Goal: Task Accomplishment & Management: Use online tool/utility

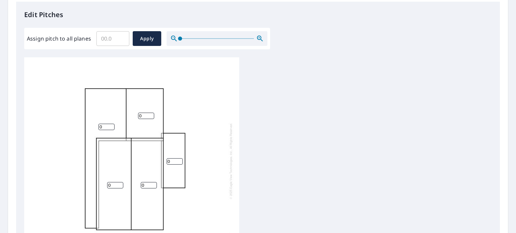
scroll to position [179, 0]
click at [118, 40] on input "Assign pitch to all planes" at bounding box center [112, 38] width 33 height 19
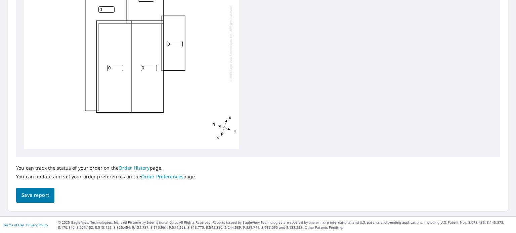
scroll to position [207, 0]
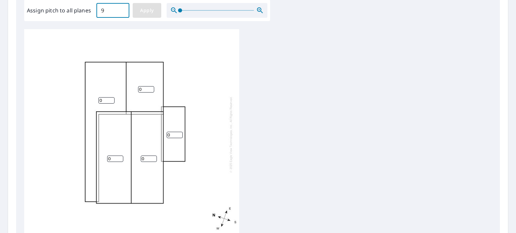
type input "9"
click at [142, 16] on button "Apply" at bounding box center [147, 10] width 29 height 15
type input "9"
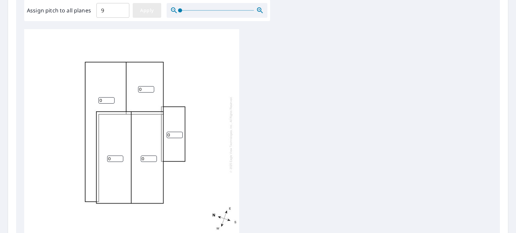
type input "9"
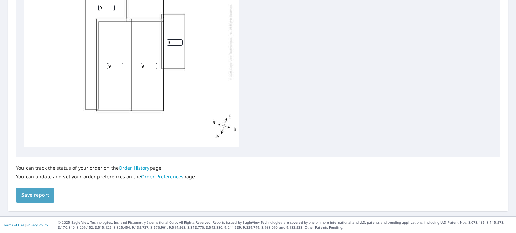
click at [38, 195] on span "Save report" at bounding box center [35, 195] width 28 height 8
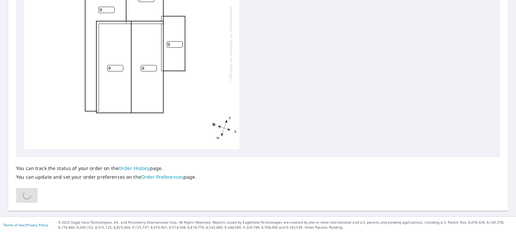
scroll to position [0, 0]
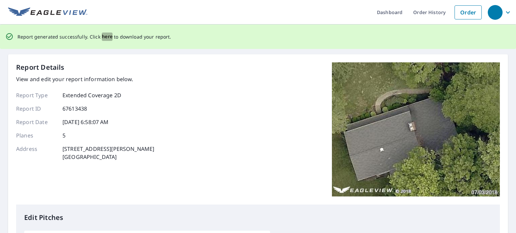
click at [104, 36] on span "here" at bounding box center [107, 37] width 11 height 8
